Goal: Task Accomplishment & Management: Manage account settings

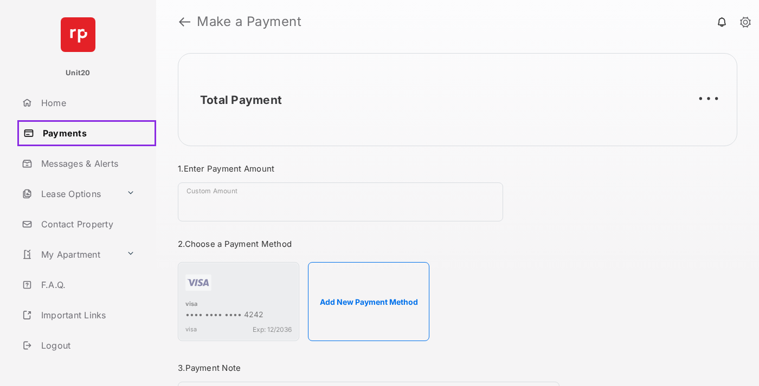
click at [85, 133] on link "Payments" at bounding box center [86, 133] width 139 height 26
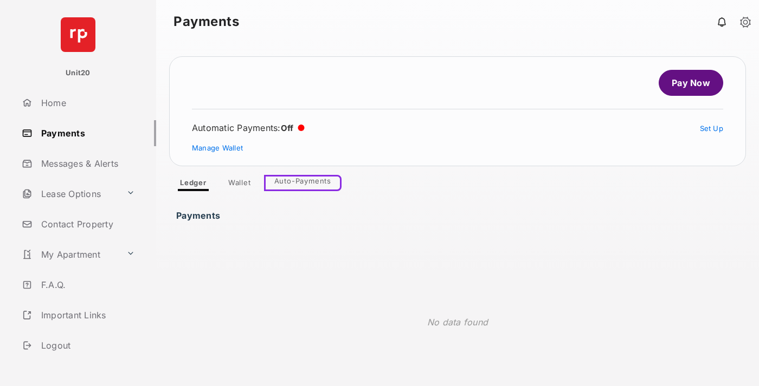
click at [301, 182] on link "Auto-Payments" at bounding box center [303, 183] width 78 height 16
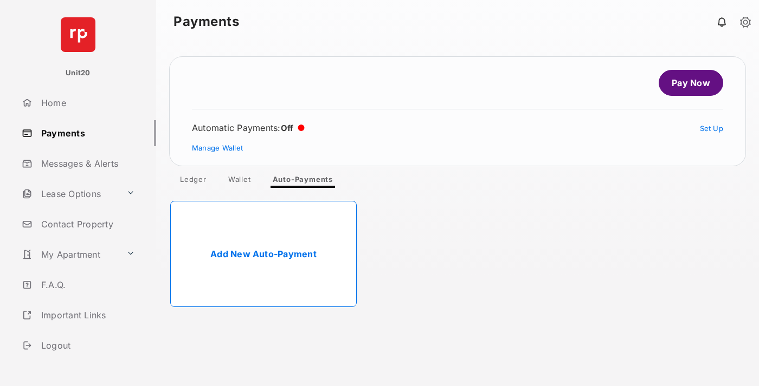
click at [263, 254] on link "Add New Auto-Payment" at bounding box center [263, 254] width 186 height 106
